Goal: Navigation & Orientation: Find specific page/section

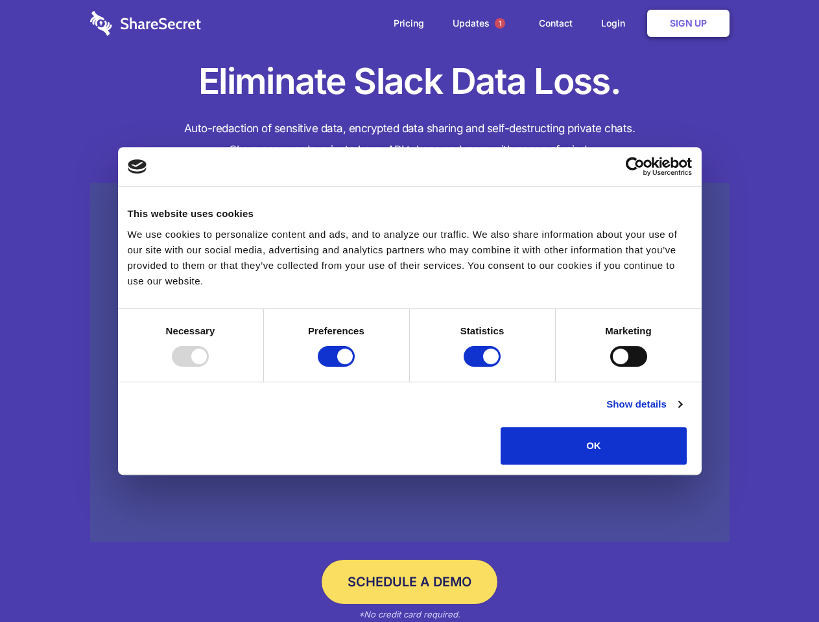
click at [209, 367] on div at bounding box center [190, 356] width 37 height 21
click at [355, 367] on input "Preferences" at bounding box center [336, 356] width 37 height 21
checkbox input "false"
click at [484, 367] on input "Statistics" at bounding box center [482, 356] width 37 height 21
checkbox input "false"
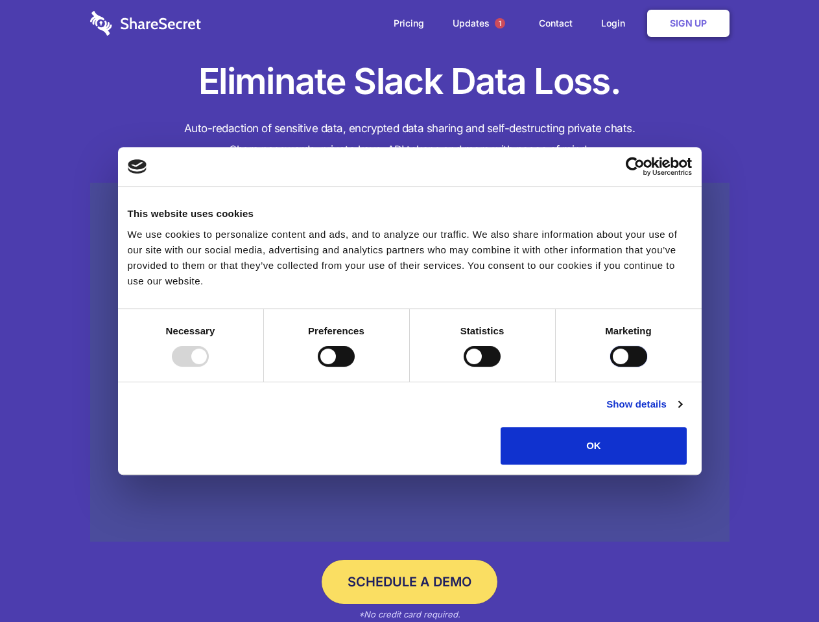
click at [610, 367] on input "Marketing" at bounding box center [628, 356] width 37 height 21
checkbox input "true"
click at [681, 412] on link "Show details" at bounding box center [643, 405] width 75 height 16
click at [0, 0] on div "Statistic cookies help website owners to understand how visitors interact with …" at bounding box center [0, 0] width 0 height 0
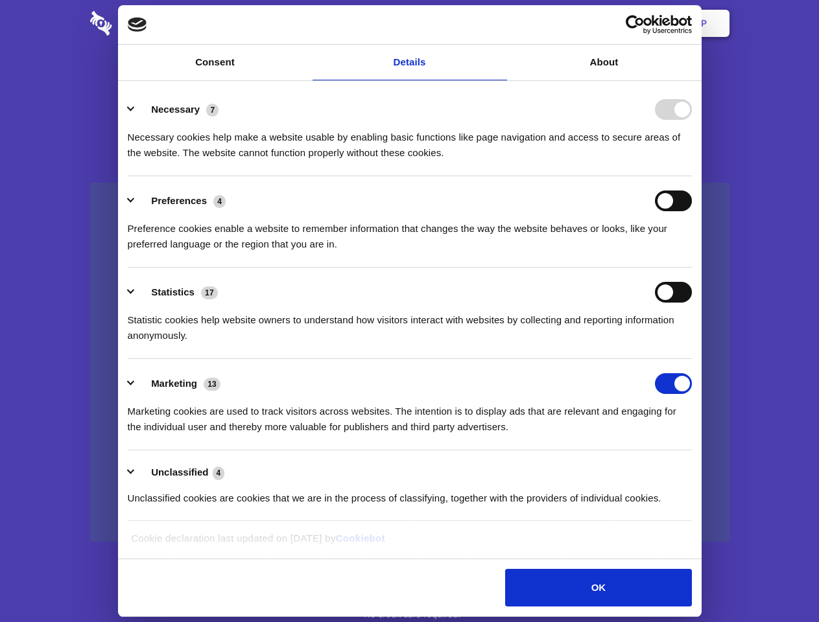
click at [499, 23] on span "1" at bounding box center [500, 23] width 10 height 10
